Goal: Task Accomplishment & Management: Manage account settings

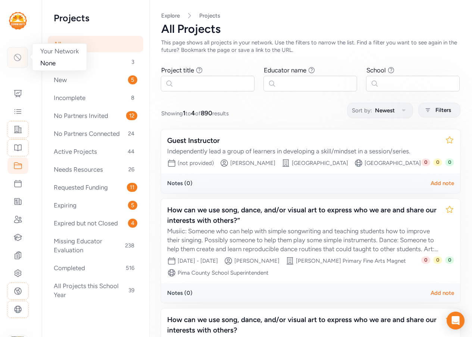
click at [20, 57] on icon at bounding box center [17, 57] width 9 height 9
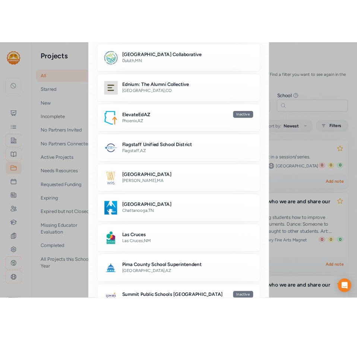
scroll to position [448, 0]
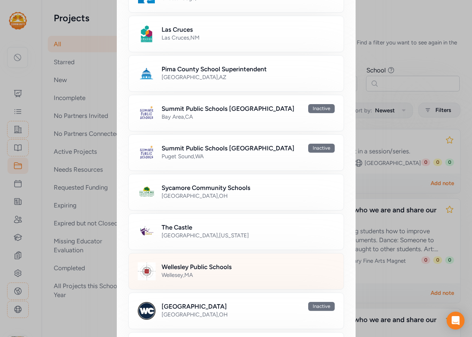
click at [199, 275] on div "Wellesey , [GEOGRAPHIC_DATA]" at bounding box center [248, 274] width 173 height 7
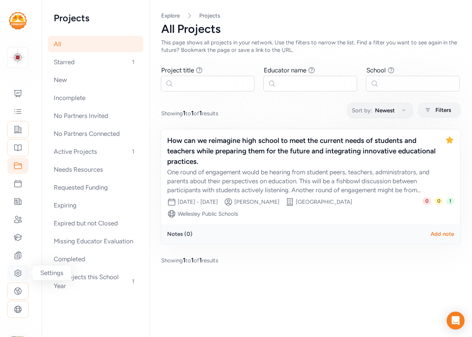
click at [19, 274] on icon at bounding box center [18, 273] width 2 height 2
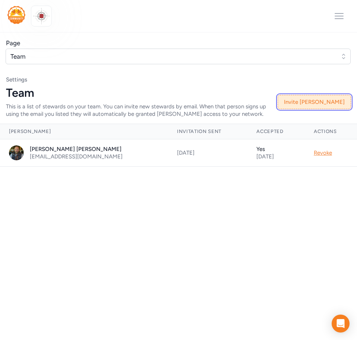
click at [321, 98] on button "Invite [PERSON_NAME]" at bounding box center [315, 102] width 74 height 14
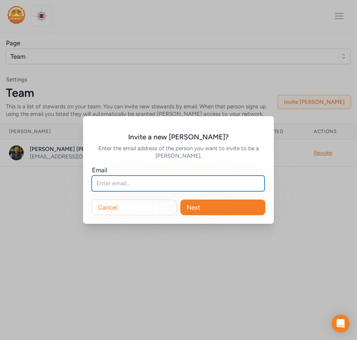
click at [154, 184] on input "text" at bounding box center [178, 183] width 173 height 16
paste input "[EMAIL_ADDRESS][DOMAIN_NAME]"
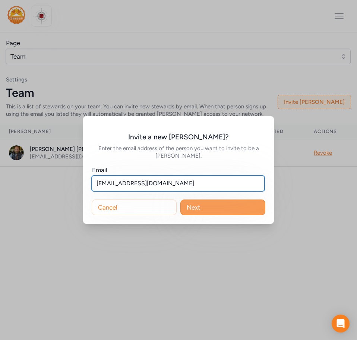
type input "[EMAIL_ADDRESS][DOMAIN_NAME]"
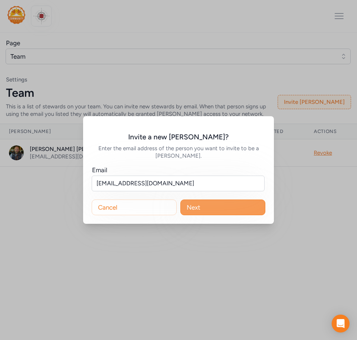
click at [208, 206] on button "Next" at bounding box center [223, 207] width 85 height 16
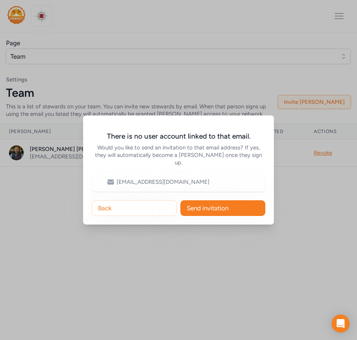
click at [208, 206] on span "Send invitation" at bounding box center [208, 207] width 42 height 9
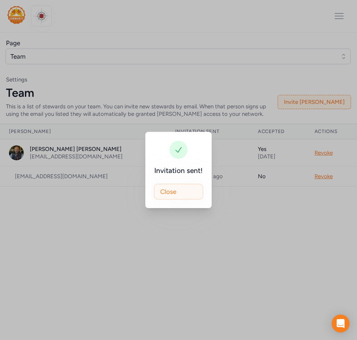
click at [181, 190] on button "Close" at bounding box center [178, 192] width 49 height 16
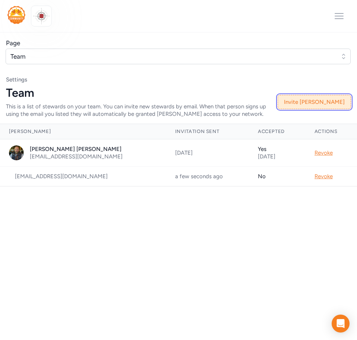
click at [324, 102] on button "Invite [PERSON_NAME]" at bounding box center [315, 102] width 74 height 14
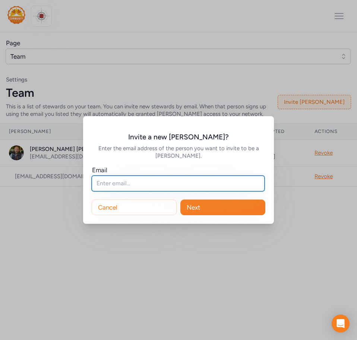
click at [130, 182] on input "text" at bounding box center [178, 183] width 173 height 16
paste input "[EMAIL_ADDRESS][DOMAIN_NAME]"
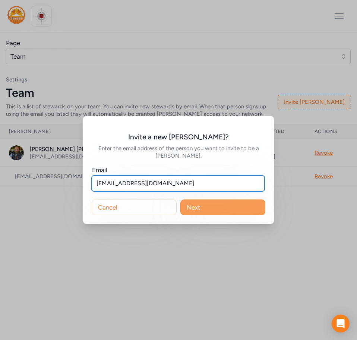
type input "[EMAIL_ADDRESS][DOMAIN_NAME]"
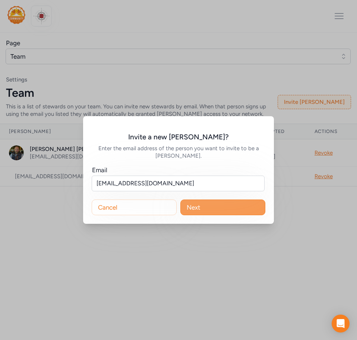
click at [209, 208] on button "Next" at bounding box center [223, 207] width 85 height 16
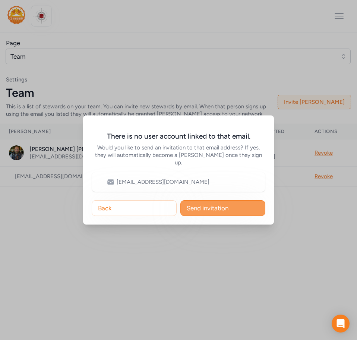
click at [204, 205] on span "Send invitation" at bounding box center [208, 207] width 42 height 9
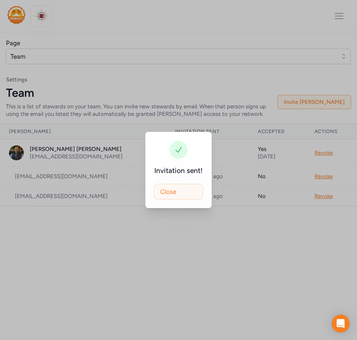
click at [175, 195] on span "Close" at bounding box center [168, 191] width 16 height 9
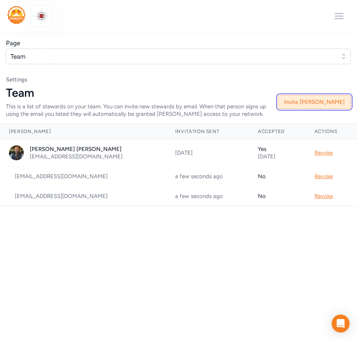
click at [331, 100] on button "Invite [PERSON_NAME]" at bounding box center [315, 102] width 74 height 14
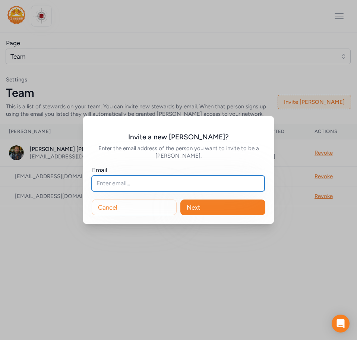
click at [117, 186] on input "text" at bounding box center [178, 183] width 173 height 16
paste input "[EMAIL_ADDRESS][DOMAIN_NAME]"
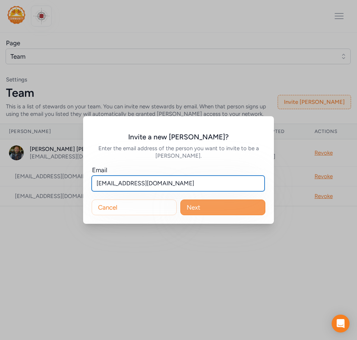
type input "[EMAIL_ADDRESS][DOMAIN_NAME]"
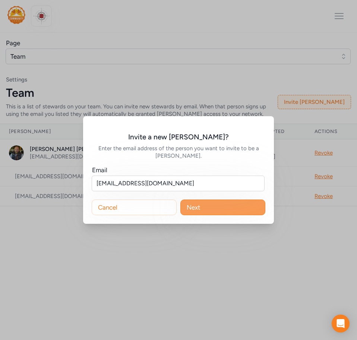
click at [229, 211] on button "Next" at bounding box center [223, 207] width 85 height 16
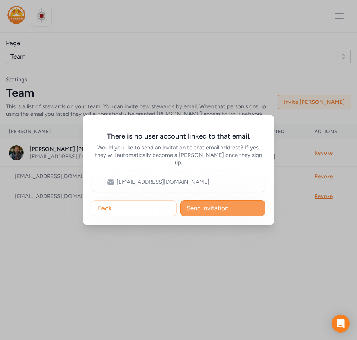
click at [223, 203] on span "Send invitation" at bounding box center [208, 207] width 42 height 9
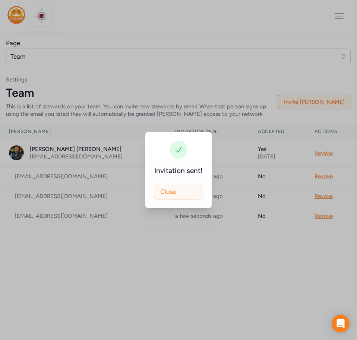
click at [189, 190] on button "Close" at bounding box center [178, 192] width 49 height 16
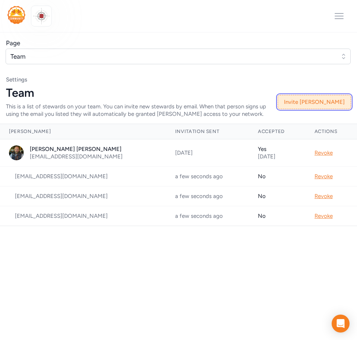
click at [327, 101] on button "Invite [PERSON_NAME]" at bounding box center [315, 102] width 74 height 14
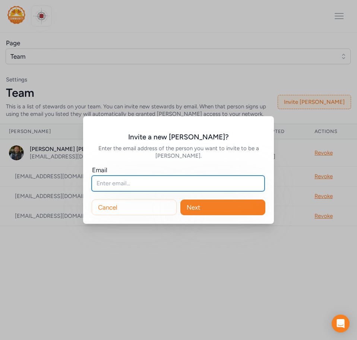
click at [106, 179] on input "text" at bounding box center [178, 183] width 173 height 16
paste input "[EMAIL_ADDRESS][DOMAIN_NAME]"
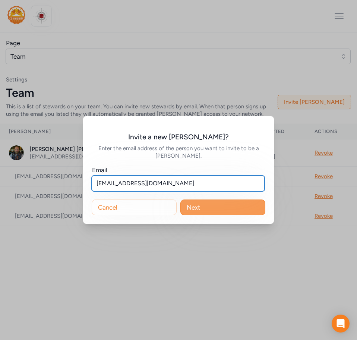
type input "[EMAIL_ADDRESS][DOMAIN_NAME]"
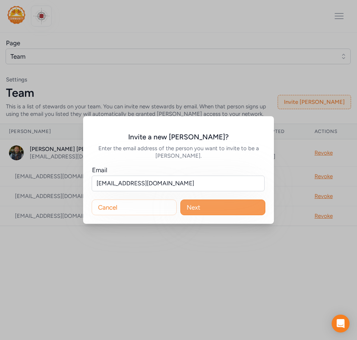
click at [205, 203] on button "Next" at bounding box center [223, 207] width 85 height 16
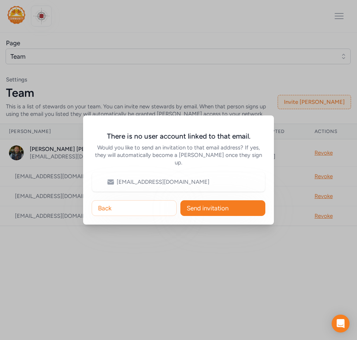
click at [205, 203] on span "Send invitation" at bounding box center [208, 207] width 42 height 9
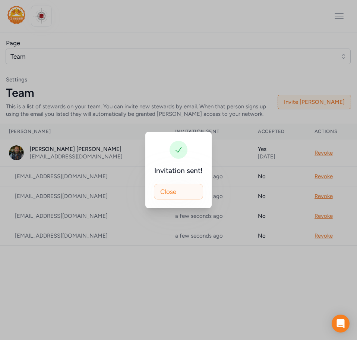
click at [185, 192] on button "Close" at bounding box center [178, 192] width 49 height 16
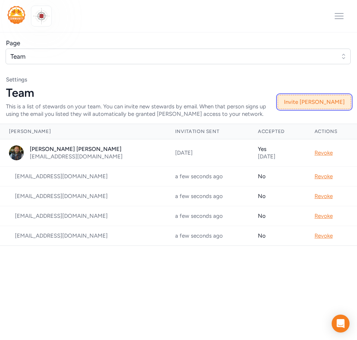
click at [326, 103] on button "Invite [PERSON_NAME]" at bounding box center [315, 102] width 74 height 14
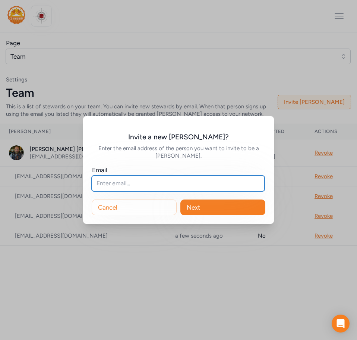
click at [140, 179] on input "text" at bounding box center [178, 183] width 173 height 16
paste input "[EMAIL_ADDRESS][DOMAIN_NAME]"
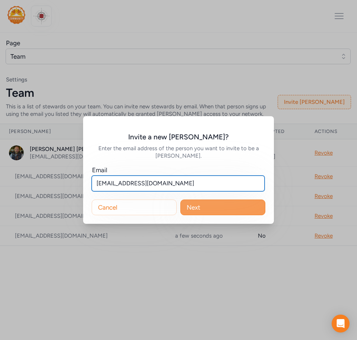
type input "[EMAIL_ADDRESS][DOMAIN_NAME]"
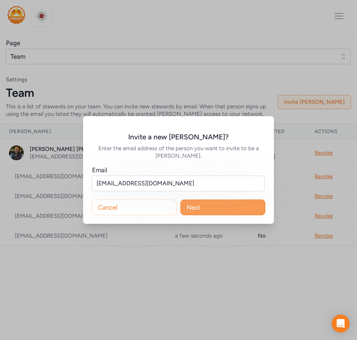
click at [224, 209] on button "Next" at bounding box center [223, 207] width 85 height 16
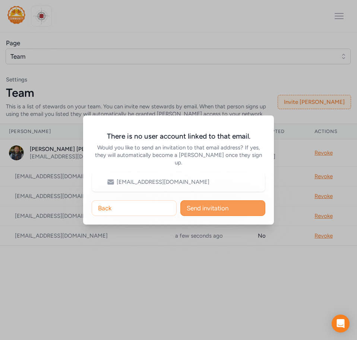
click at [219, 205] on span "Send invitation" at bounding box center [208, 207] width 42 height 9
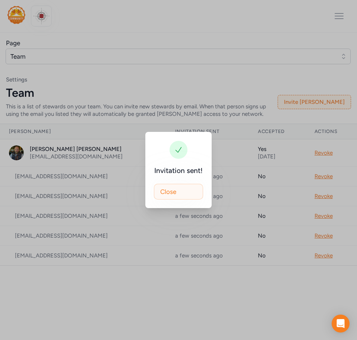
click at [183, 196] on button "Close" at bounding box center [178, 192] width 49 height 16
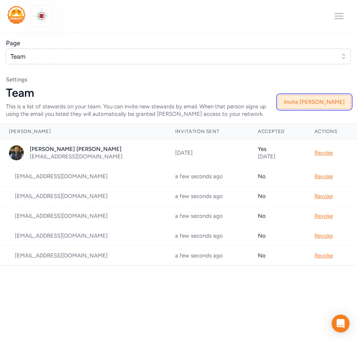
click at [323, 100] on button "Invite [PERSON_NAME]" at bounding box center [315, 102] width 74 height 14
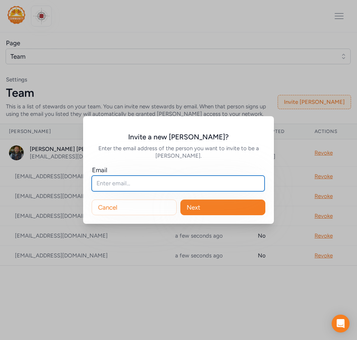
click at [148, 179] on input "text" at bounding box center [178, 183] width 173 height 16
paste input "[EMAIL_ADDRESS][DOMAIN_NAME]"
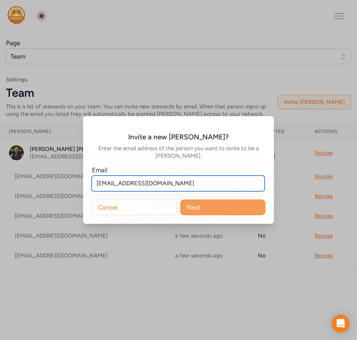
type input "[EMAIL_ADDRESS][DOMAIN_NAME]"
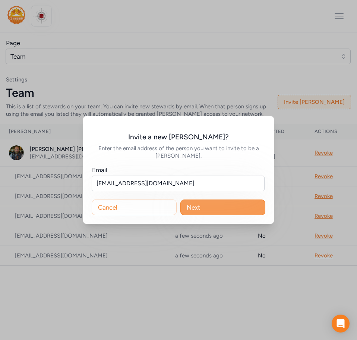
click at [216, 206] on button "Next" at bounding box center [223, 207] width 85 height 16
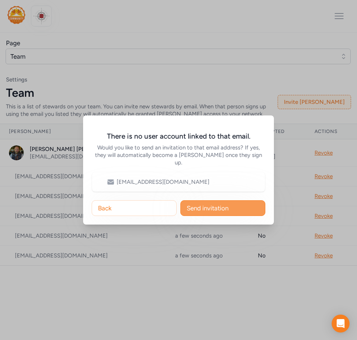
click at [200, 203] on span "Send invitation" at bounding box center [208, 207] width 42 height 9
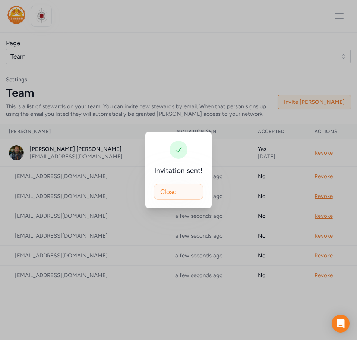
click at [197, 188] on button "Close" at bounding box center [178, 192] width 49 height 16
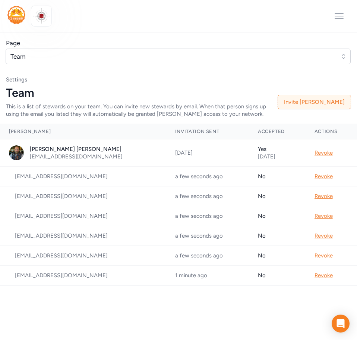
click at [320, 109] on div "Team This is a list of stewards on your team. You can invite new stewards by em…" at bounding box center [179, 101] width 346 height 31
click at [324, 101] on button "Invite [PERSON_NAME]" at bounding box center [315, 102] width 74 height 14
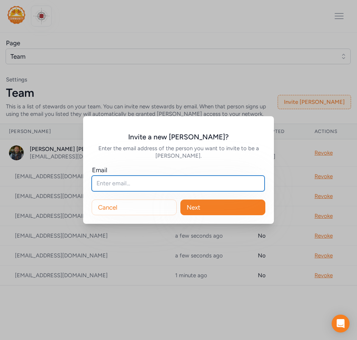
click at [143, 182] on input "text" at bounding box center [178, 183] width 173 height 16
paste input "[EMAIL_ADDRESS][DOMAIN_NAME]"
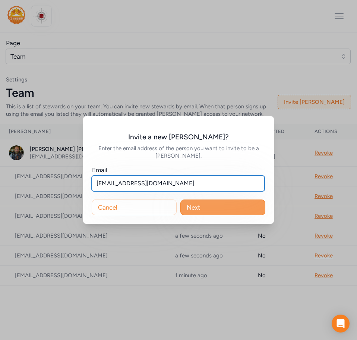
type input "[EMAIL_ADDRESS][DOMAIN_NAME]"
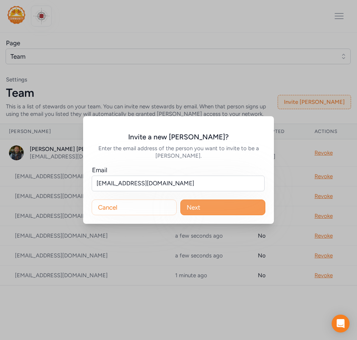
click at [201, 212] on button "Next" at bounding box center [223, 207] width 85 height 16
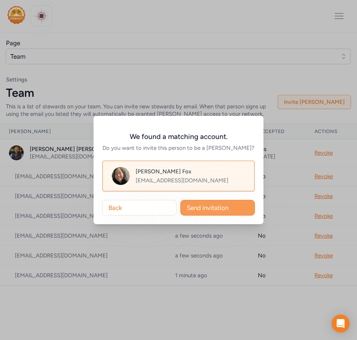
click at [200, 204] on span "Send invitation" at bounding box center [208, 207] width 42 height 9
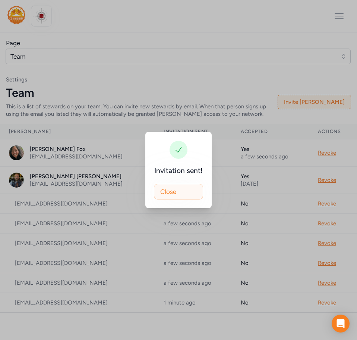
click at [178, 189] on button "Close" at bounding box center [178, 192] width 49 height 16
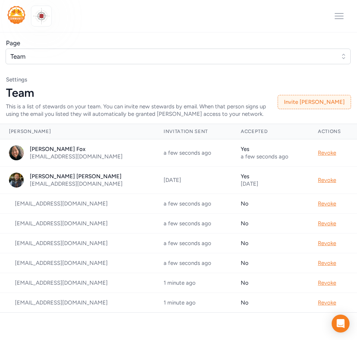
click at [53, 14] on div "Open sidebar" at bounding box center [178, 16] width 357 height 32
